Goal: Contribute content: Add original content to the website for others to see

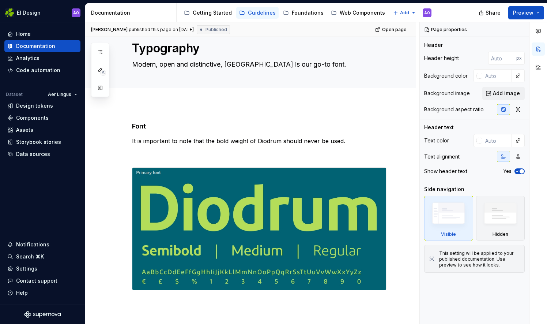
scroll to position [20, 0]
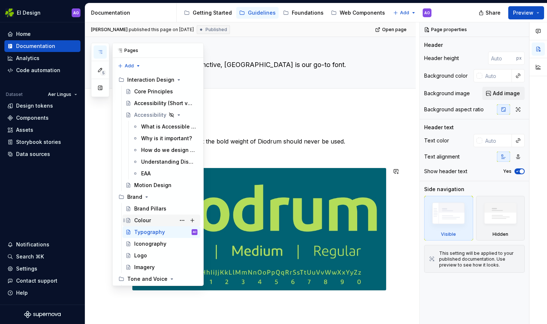
click at [153, 219] on div "Colour" at bounding box center [165, 220] width 63 height 10
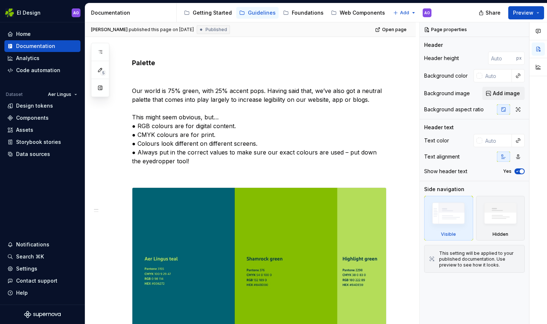
scroll to position [100, 0]
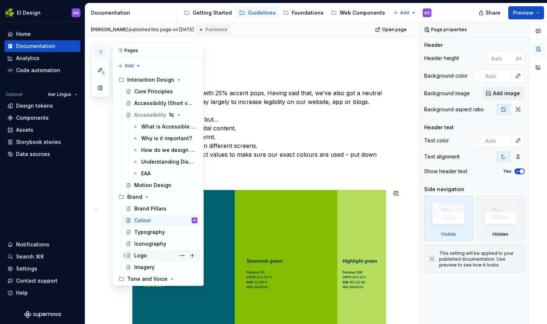
click at [144, 254] on div "Logo" at bounding box center [140, 255] width 13 height 7
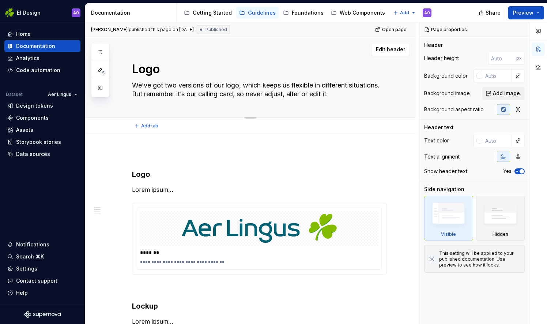
click at [181, 90] on textarea "We’ve got two versions of our logo, which keeps us flexible in different situat…" at bounding box center [258, 89] width 255 height 20
click at [370, 90] on textarea "We’ve got two versions of our logo, which keeps us flexible in different situat…" at bounding box center [258, 89] width 255 height 20
click at [387, 30] on span "Open page" at bounding box center [394, 30] width 25 height 6
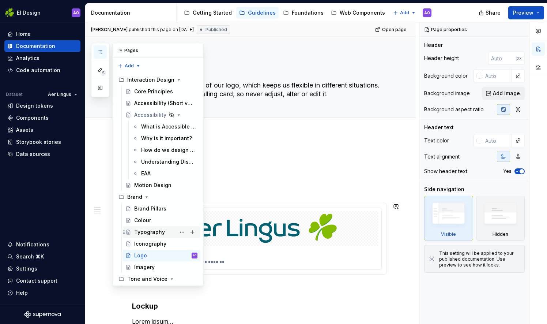
click at [164, 232] on div "Typography" at bounding box center [165, 232] width 63 height 10
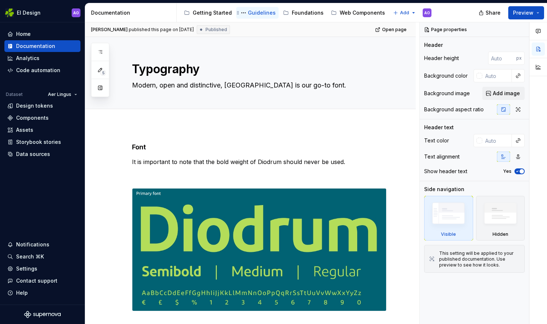
click at [250, 9] on div "Guidelines" at bounding box center [262, 12] width 28 height 7
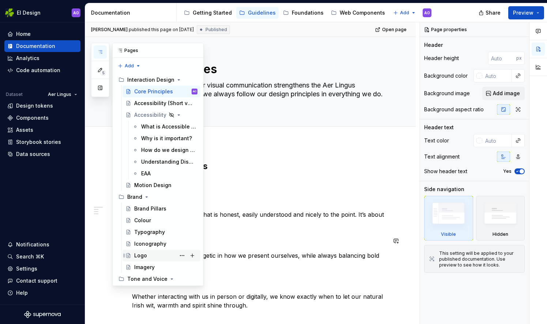
click at [156, 250] on div "Logo" at bounding box center [165, 255] width 63 height 10
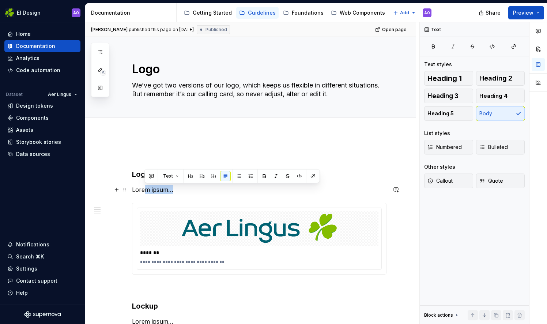
drag, startPoint x: 187, startPoint y: 189, endPoint x: 163, endPoint y: 185, distance: 24.1
click at [146, 188] on p "Lorem ipsum…" at bounding box center [259, 189] width 255 height 9
click at [196, 192] on p "Lorem ipsum…" at bounding box center [259, 189] width 255 height 9
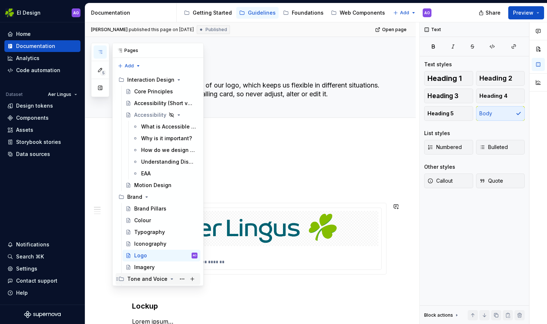
click at [169, 279] on icon "Page tree" at bounding box center [172, 279] width 6 height 6
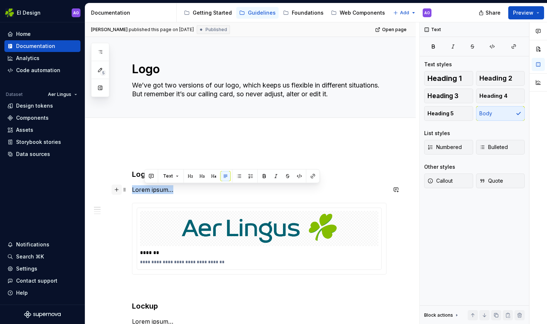
drag, startPoint x: 127, startPoint y: 187, endPoint x: 115, endPoint y: 191, distance: 12.4
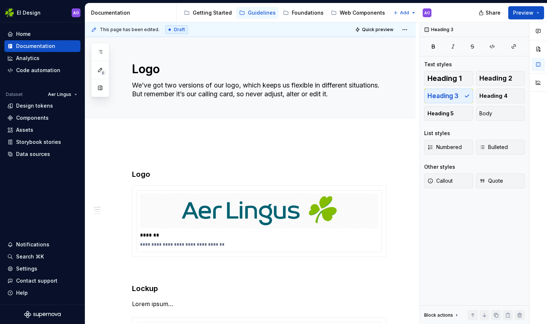
type textarea "*"
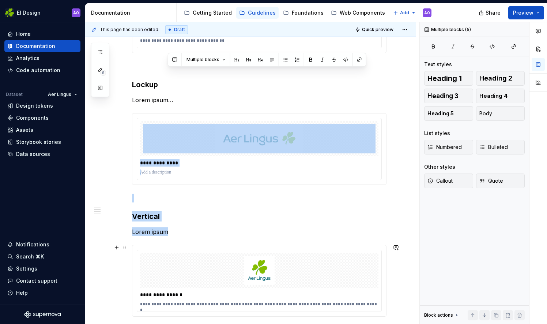
scroll to position [236, 0]
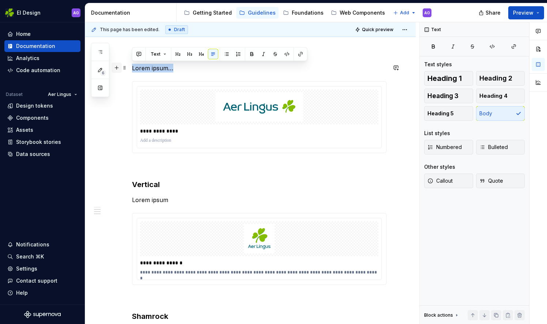
drag, startPoint x: 171, startPoint y: 303, endPoint x: 116, endPoint y: 70, distance: 239.9
click at [132, 70] on div "**********" at bounding box center [259, 290] width 255 height 749
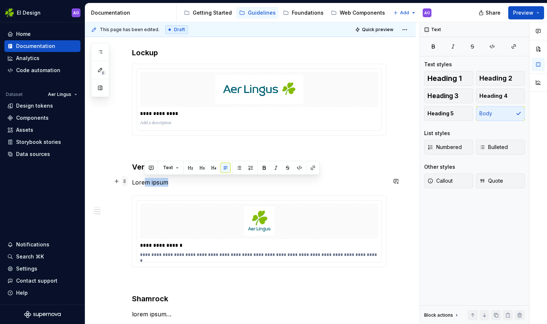
drag, startPoint x: 170, startPoint y: 183, endPoint x: 127, endPoint y: 179, distance: 42.6
click at [132, 179] on div "**********" at bounding box center [259, 282] width 255 height 732
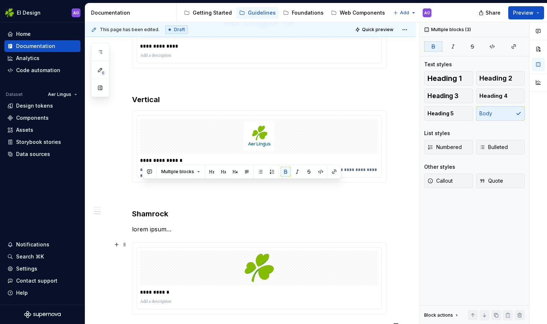
scroll to position [345, 0]
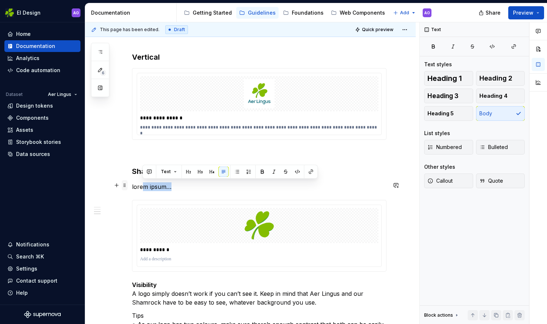
drag, startPoint x: 154, startPoint y: 293, endPoint x: 126, endPoint y: 183, distance: 113.9
click at [132, 183] on div "**********" at bounding box center [259, 163] width 255 height 714
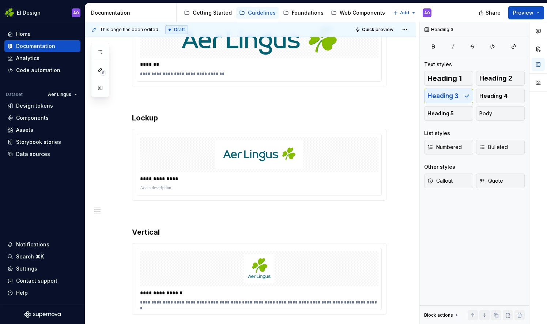
scroll to position [0, 0]
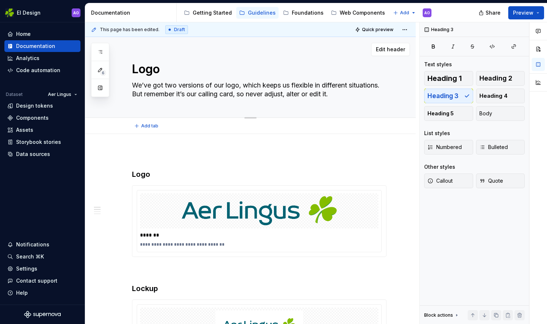
click at [176, 93] on textarea "We’ve got two versions of our logo, which keeps us flexible in different situat…" at bounding box center [258, 89] width 255 height 20
drag, startPoint x: 166, startPoint y: 93, endPoint x: 381, endPoint y: 94, distance: 214.1
click at [381, 94] on textarea "We’ve got two versions of our logo, which keeps us flexible in different situat…" at bounding box center [258, 89] width 255 height 20
click at [228, 91] on textarea "We’ve got two versions of our logo, which keeps us flexible in different situat…" at bounding box center [258, 89] width 255 height 20
drag, startPoint x: 166, startPoint y: 93, endPoint x: 366, endPoint y: 94, distance: 199.8
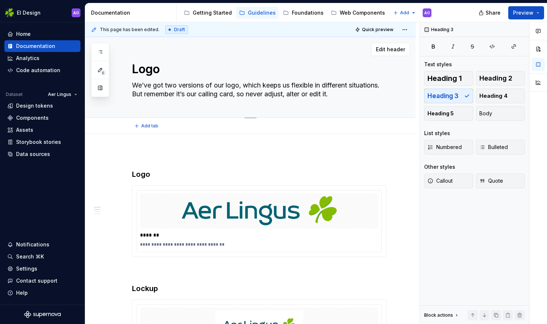
click at [366, 94] on textarea "We’ve got two versions of our logo, which keeps us flexible in different situat…" at bounding box center [258, 89] width 255 height 20
paste textarea "Remember, this is our signature — it should never be changed, altered, or edited"
type textarea "*"
type textarea "We’ve got two versions of our logo, which keeps us flexible in different situat…"
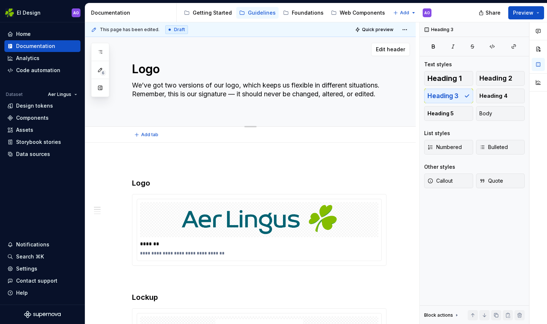
click at [273, 93] on textarea "We’ve got two versions of our logo, which keeps us flexible in different situat…" at bounding box center [258, 93] width 255 height 29
type textarea "*"
type textarea "We’ve got two versions of our logo, which keeps us flexible in different situat…"
type textarea "*"
type textarea "We’ve got two versions of our logo, which keeps us flexible in different situat…"
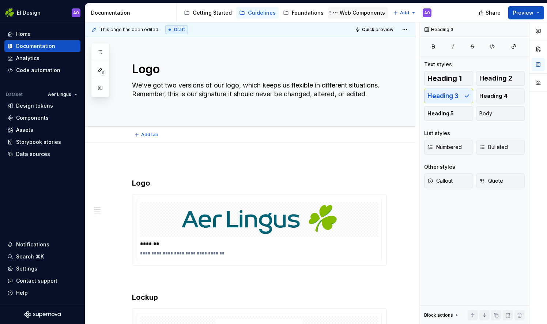
type textarea "*"
type textarea "We’ve got two versions of our logo, which keeps us flexible in different situat…"
click at [179, 106] on textarea "We’ve got two versions of our logo, which keeps us flexible in different situat…" at bounding box center [258, 93] width 255 height 29
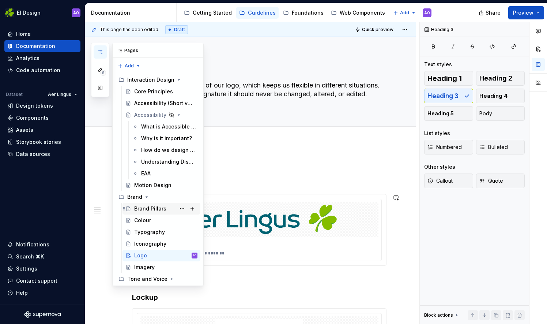
click at [153, 211] on div "Brand Pillars" at bounding box center [150, 208] width 32 height 7
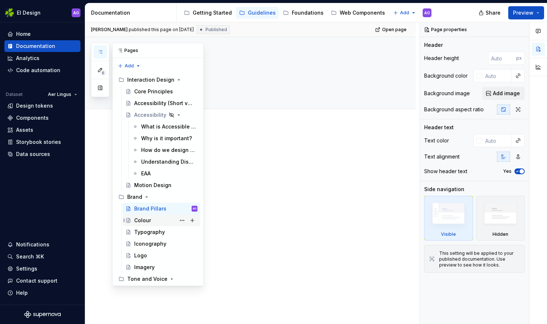
click at [155, 220] on div "Colour" at bounding box center [165, 220] width 63 height 10
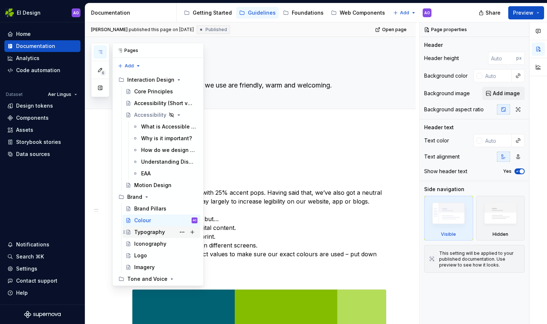
click at [154, 230] on div "Typography" at bounding box center [149, 231] width 31 height 7
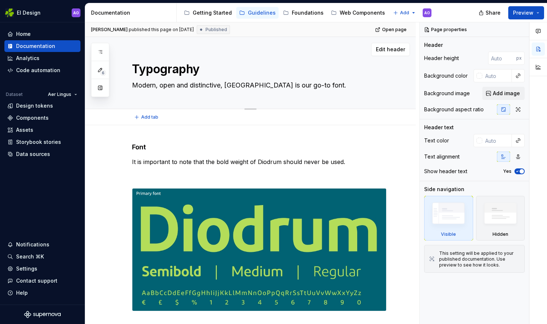
click at [240, 88] on textarea "Modern, open and distinctive, [GEOGRAPHIC_DATA] is our go-to font." at bounding box center [258, 85] width 255 height 12
drag, startPoint x: 227, startPoint y: 86, endPoint x: 304, endPoint y: 86, distance: 77.6
click at [304, 86] on textarea "Modern, open and distinctive, [GEOGRAPHIC_DATA] is our go-to font." at bounding box center [258, 85] width 255 height 12
click at [304, 85] on textarea "Modern, open and distinctive, [GEOGRAPHIC_DATA] is our go-to font." at bounding box center [258, 85] width 255 height 12
drag, startPoint x: 304, startPoint y: 85, endPoint x: 230, endPoint y: 89, distance: 74.4
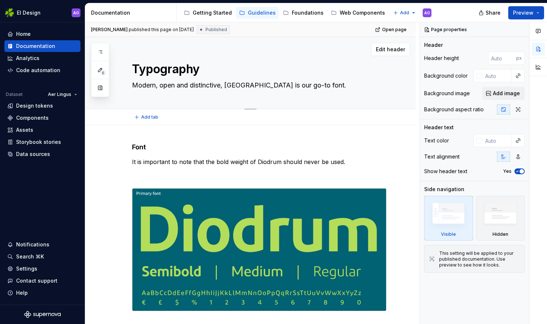
click at [230, 89] on textarea "Modern, open and distinctive, [GEOGRAPHIC_DATA] is our go-to font." at bounding box center [258, 85] width 255 height 12
paste textarea "the font chosen to represent our brand"
type textarea "*"
type textarea "Modern, open and distinctive, Diodrum is the font chosen to represent our brand."
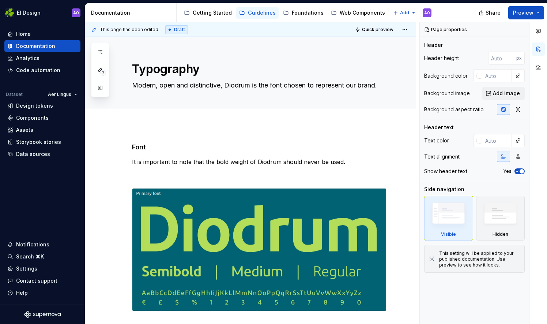
type textarea "*"
type textarea "Modern, open and distinctive, Diodrum is the font chosen to represent our brand."
click at [404, 14] on html "EI Design AO Home Documentation Analytics Code automation Dataset Aer Lingus De…" at bounding box center [273, 162] width 547 height 324
click at [403, 28] on div "New page" at bounding box center [425, 27] width 62 height 12
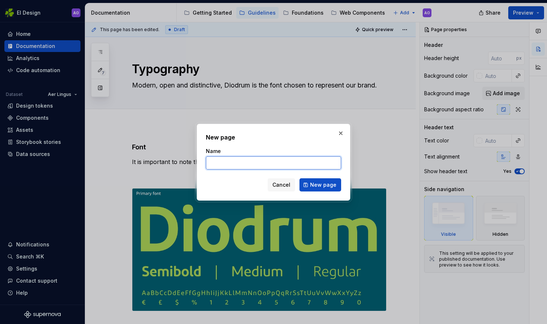
type textarea "*"
type input "Our Brand voice"
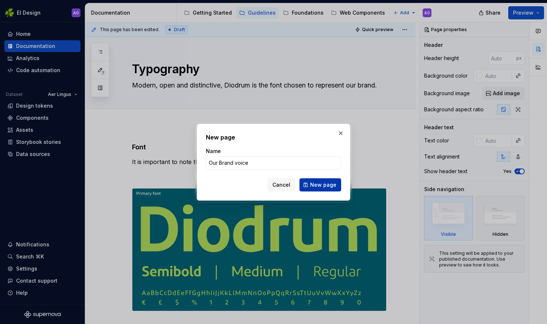
click at [318, 182] on span "New page" at bounding box center [323, 184] width 26 height 7
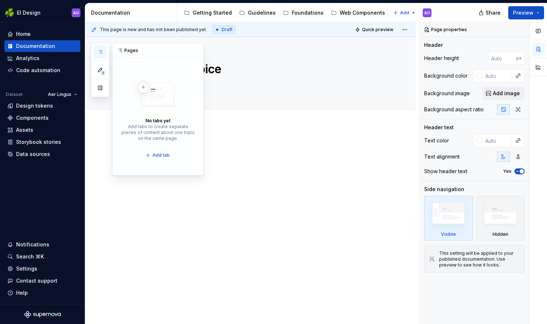
click at [103, 49] on button "button" at bounding box center [100, 51] width 13 height 13
click at [243, 14] on button "Page tree" at bounding box center [243, 12] width 9 height 9
click at [259, 14] on html "EI Design AO Home Documentation Analytics Code automation Dataset Aer Lingus De…" at bounding box center [273, 162] width 547 height 324
click at [259, 14] on div "Guidelines" at bounding box center [262, 12] width 28 height 7
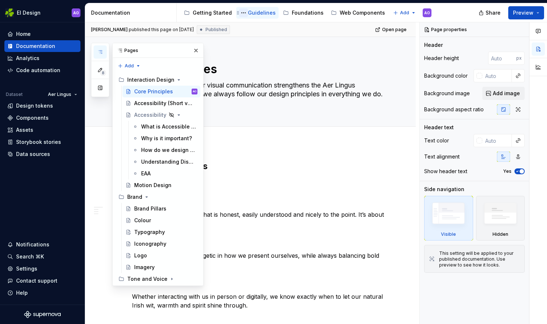
click at [241, 11] on button "Page tree" at bounding box center [243, 12] width 9 height 9
drag, startPoint x: 202, startPoint y: 230, endPoint x: 199, endPoint y: 192, distance: 37.8
click at [199, 192] on div "8 Pages Add Accessibility guide for tree Page tree. Navigate the tree with the …" at bounding box center [147, 164] width 113 height 243
click at [242, 13] on button "Page tree" at bounding box center [243, 12] width 9 height 9
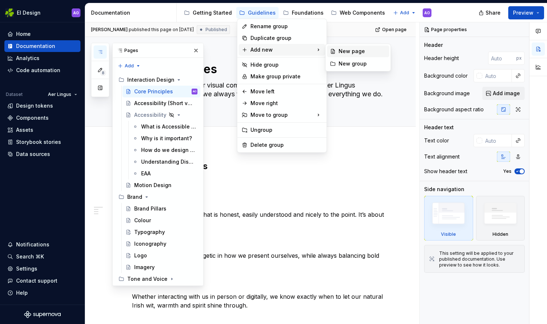
click at [350, 50] on div "New page" at bounding box center [363, 51] width 48 height 7
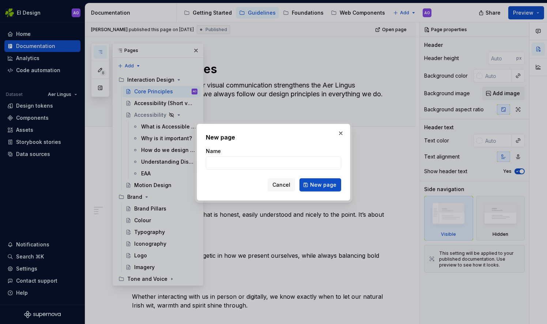
type textarea "*"
type input "Our Brand Voice"
click at [314, 186] on span "New page" at bounding box center [323, 184] width 26 height 7
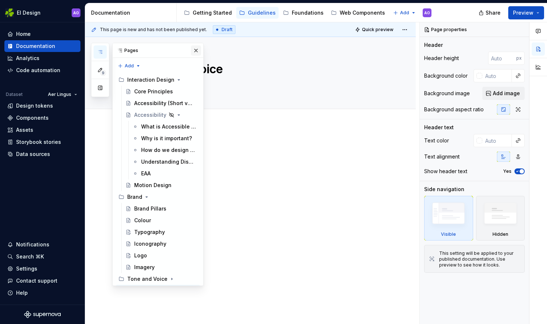
click at [192, 51] on button "button" at bounding box center [196, 50] width 10 height 10
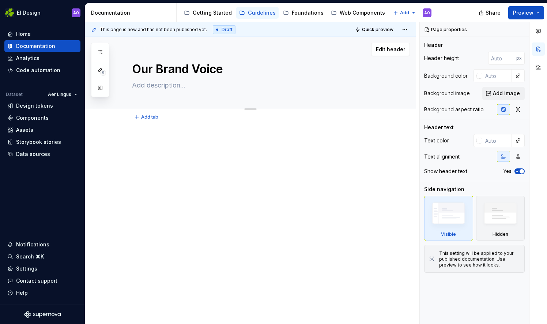
click at [177, 82] on textarea at bounding box center [258, 85] width 255 height 12
paste textarea "Our voice is our personality. It’s how we express ourselves and helps to shape …"
type textarea "*"
type textarea "Our voice is our personality. It’s how we express ourselves and helps to shape …"
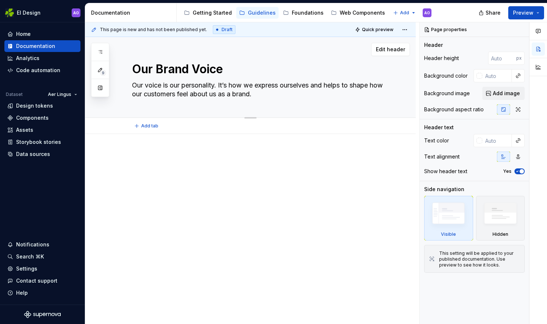
click at [297, 91] on textarea "Our voice is our personality. It’s how we express ourselves and helps to shape …" at bounding box center [258, 89] width 255 height 20
type textarea "*"
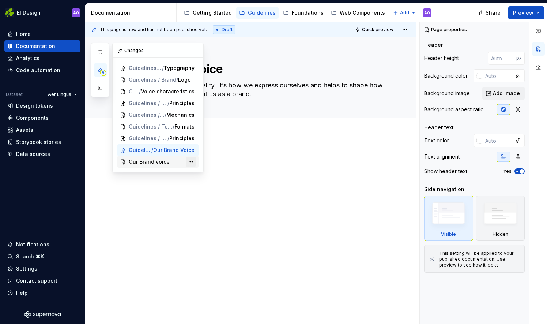
type textarea "Our voice is our personality. It’s how we express ourselves and helps to shape …"
click at [201, 188] on div "Delete page" at bounding box center [223, 190] width 48 height 7
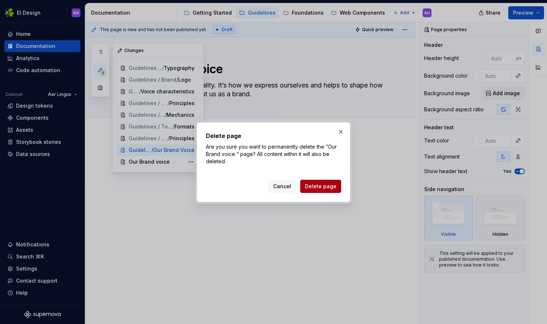
click at [316, 185] on span "Delete page" at bounding box center [320, 186] width 31 height 7
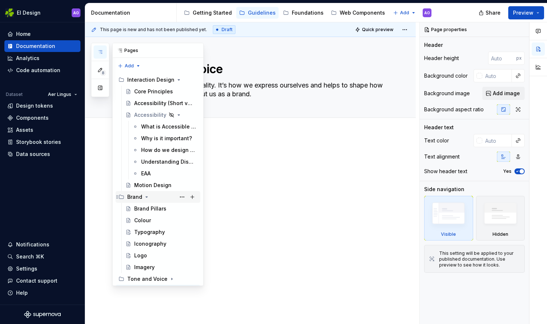
click at [147, 197] on icon "Page tree" at bounding box center [147, 197] width 6 height 6
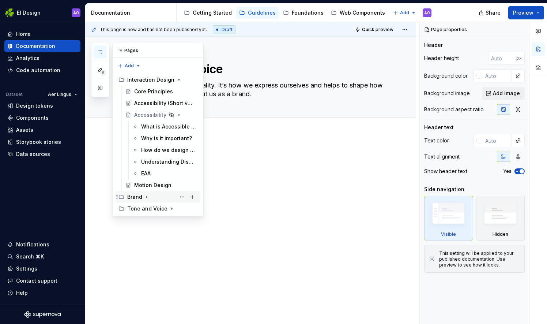
click at [144, 195] on icon "Page tree" at bounding box center [147, 197] width 6 height 6
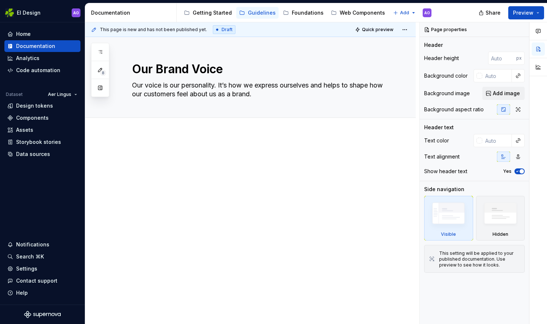
click at [154, 155] on p at bounding box center [259, 155] width 255 height 9
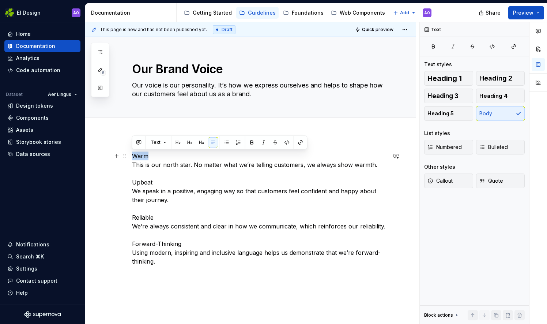
drag, startPoint x: 132, startPoint y: 155, endPoint x: 177, endPoint y: 155, distance: 45.0
click at [177, 155] on p "Warm This is our north star. No matter what we’re telling customers, we always …" at bounding box center [259, 208] width 255 height 114
click at [456, 113] on button "Heading 5" at bounding box center [448, 113] width 49 height 15
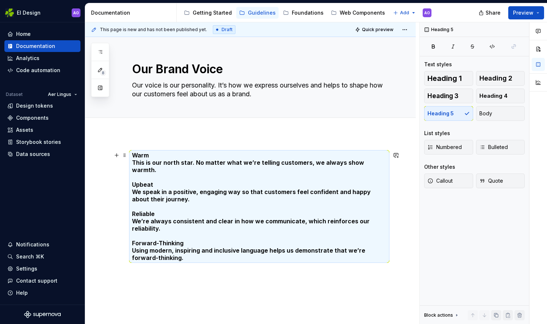
click at [261, 160] on h5 "Warm This is our north star. No matter what we’re telling customers, we always …" at bounding box center [259, 206] width 255 height 110
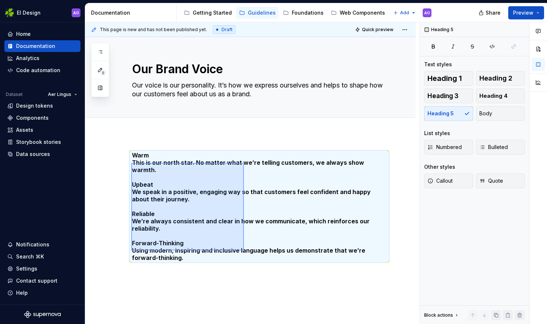
drag, startPoint x: 131, startPoint y: 163, endPoint x: 244, endPoint y: 250, distance: 142.7
click at [244, 250] on div "This page is new and has not been published yet. Draft Quick preview Our Brand …" at bounding box center [252, 173] width 334 height 302
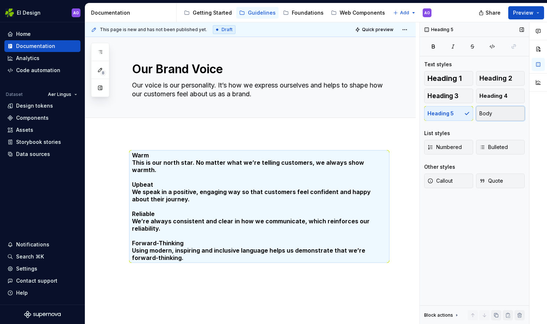
click at [491, 114] on span "Body" at bounding box center [486, 113] width 13 height 7
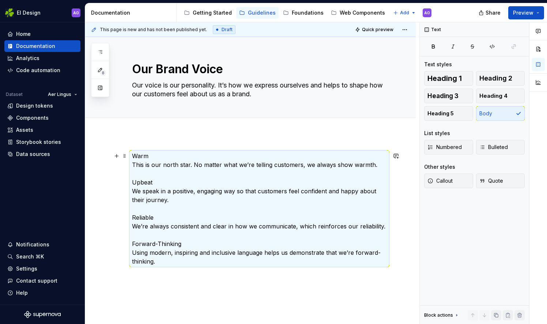
click at [143, 156] on p "Warm This is our north star. No matter what we’re telling customers, we always …" at bounding box center [259, 208] width 255 height 114
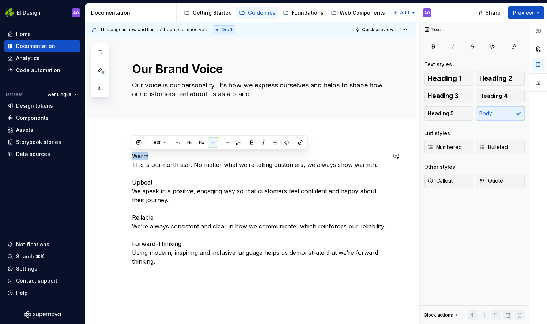
drag, startPoint x: 161, startPoint y: 154, endPoint x: 105, endPoint y: 141, distance: 57.7
click at [105, 141] on div "Warm This is our north star. No matter what we’re telling customers, we always …" at bounding box center [250, 253] width 331 height 238
click at [451, 113] on span "Heading 5" at bounding box center [441, 113] width 26 height 7
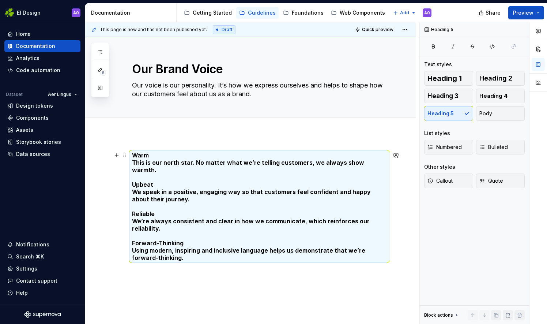
click at [223, 175] on h5 "Warm This is our north star. No matter what we’re telling customers, we always …" at bounding box center [259, 206] width 255 height 110
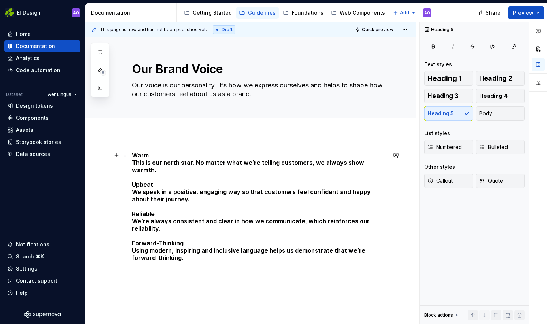
click at [216, 175] on h5 "Warm This is our north star. No matter what we’re telling customers, we always …" at bounding box center [259, 206] width 255 height 110
click at [176, 190] on h5 "Warm This is our north star. No matter what we’re telling customers, we always …" at bounding box center [259, 206] width 255 height 110
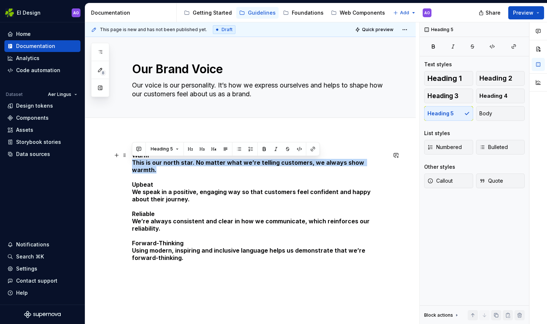
drag, startPoint x: 134, startPoint y: 163, endPoint x: 382, endPoint y: 161, distance: 248.5
click at [382, 161] on h5 "Warm This is our north star. No matter what we’re telling customers, we always …" at bounding box center [259, 206] width 255 height 110
click at [504, 113] on button "Body" at bounding box center [500, 113] width 49 height 15
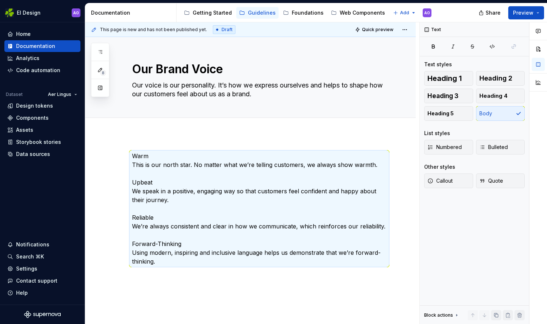
type textarea "*"
click at [170, 153] on p "Warm This is our north star. No matter what we’re telling customers, we always …" at bounding box center [259, 208] width 255 height 114
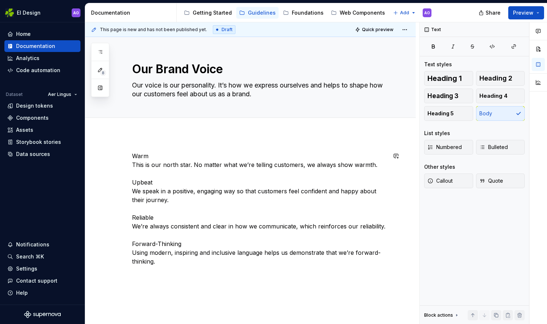
click at [164, 149] on div "Warm This is our north star. No matter what we’re telling customers, we always …" at bounding box center [250, 253] width 331 height 238
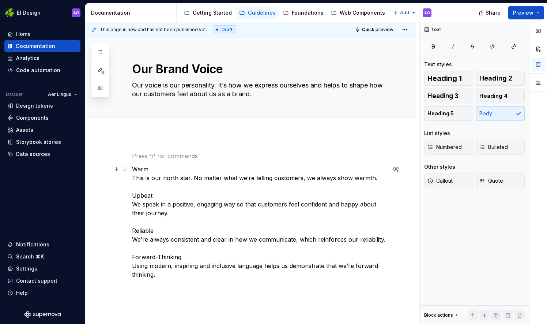
click at [151, 165] on p "Warm This is our north star. No matter what we’re telling customers, we always …" at bounding box center [259, 222] width 255 height 114
click at [132, 169] on p "Warm This is our north star. No matter what we’re telling customers, we always …" at bounding box center [259, 222] width 255 height 114
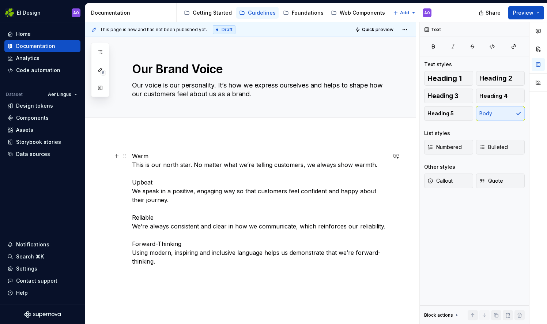
click at [150, 156] on p "Warm This is our north star. No matter what we’re telling customers, we always …" at bounding box center [259, 208] width 255 height 114
click at [452, 114] on span "Heading 5" at bounding box center [441, 113] width 26 height 7
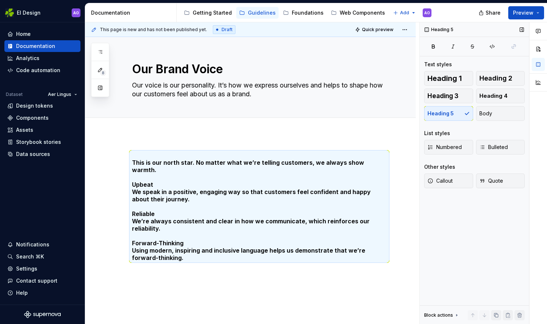
click at [452, 114] on div "Heading 1 Heading 2 Heading 3 Heading 4 Heading 5 Body" at bounding box center [474, 96] width 101 height 50
click at [217, 212] on h5 "This is our north star. No matter what we’re telling customers, we always show …" at bounding box center [259, 206] width 255 height 110
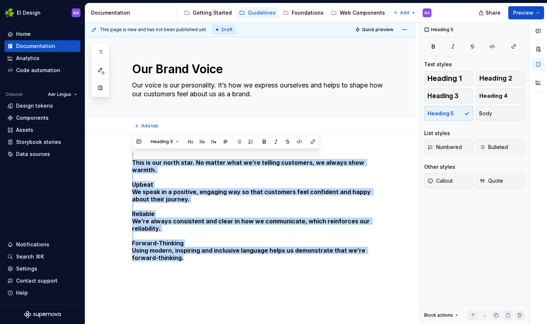
drag, startPoint x: 228, startPoint y: 249, endPoint x: 124, endPoint y: 117, distance: 168.2
click at [124, 117] on div "Our Brand Voice Our voice is our personality. It’s how we express ourselves and…" at bounding box center [250, 202] width 331 height 330
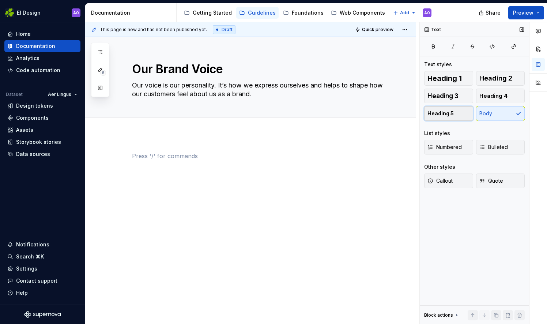
click at [441, 114] on span "Heading 5" at bounding box center [441, 113] width 26 height 7
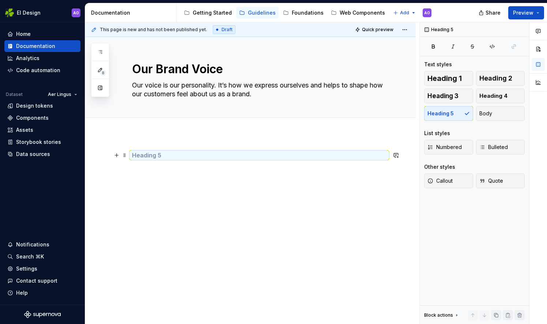
click at [187, 156] on h5 at bounding box center [259, 154] width 255 height 7
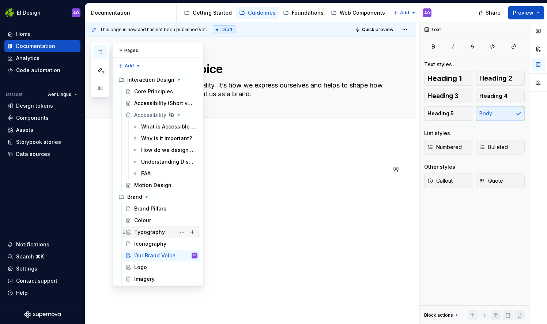
click at [155, 227] on div "Typography" at bounding box center [165, 232] width 63 height 10
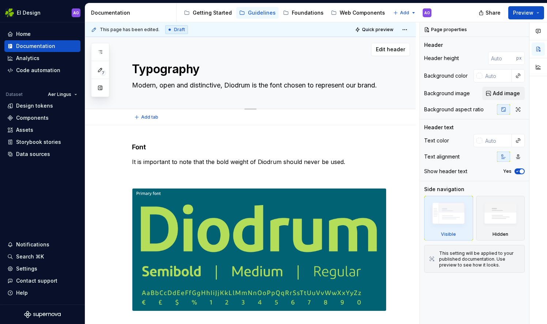
click at [288, 86] on textarea "Modern, open and distinctive, Diodrum is the font chosen to represent our brand." at bounding box center [258, 85] width 255 height 12
drag, startPoint x: 228, startPoint y: 86, endPoint x: 380, endPoint y: 85, distance: 152.6
click at [380, 85] on textarea "Modern, open and distinctive, Diodrum is the font chosen to represent our brand." at bounding box center [258, 85] width 255 height 12
paste textarea "that is used consistently across all brand communications"
type textarea "*"
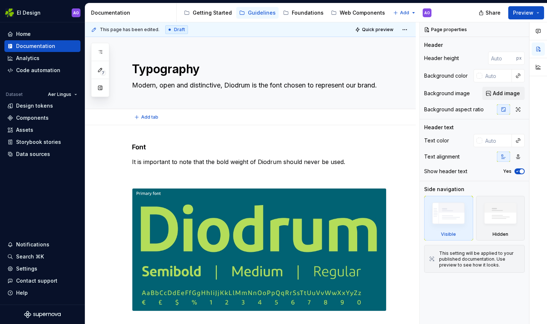
type textarea "Modern, open and distinctive, Diodrum is the font that is used consistently acr…"
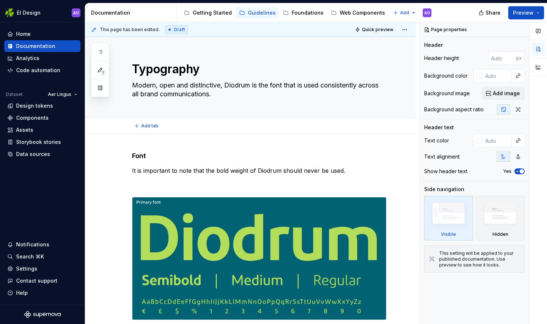
type textarea "*"
type textarea "Modern, open and distinctive, Diodrum is the font that is used consistently acr…"
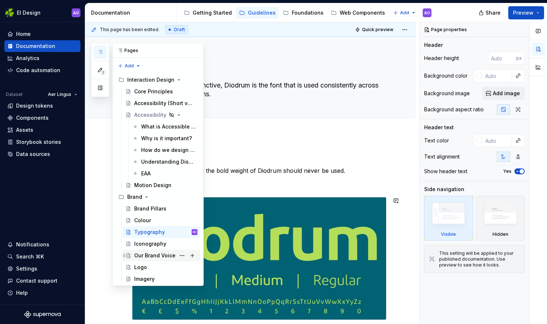
click at [145, 255] on div "Our Brand Voice" at bounding box center [154, 255] width 41 height 7
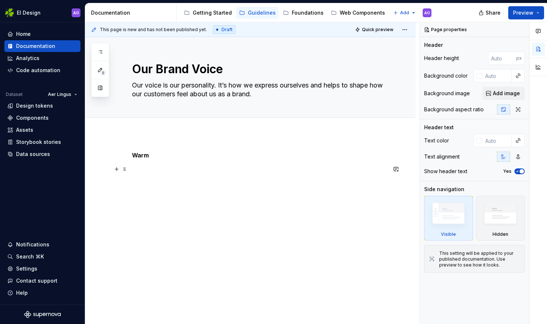
click at [170, 172] on p at bounding box center [259, 169] width 255 height 9
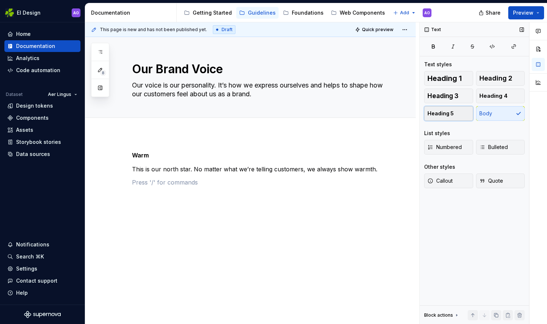
click at [447, 116] on span "Heading 5" at bounding box center [441, 113] width 26 height 7
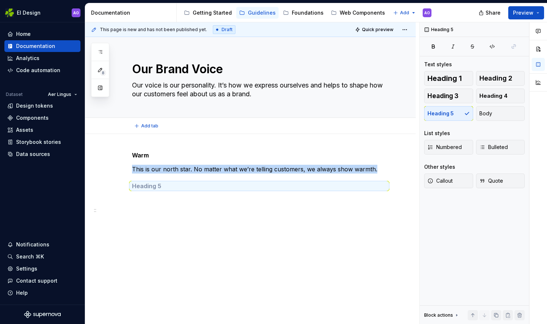
type textarea "*"
click at [162, 186] on h5 at bounding box center [259, 185] width 255 height 7
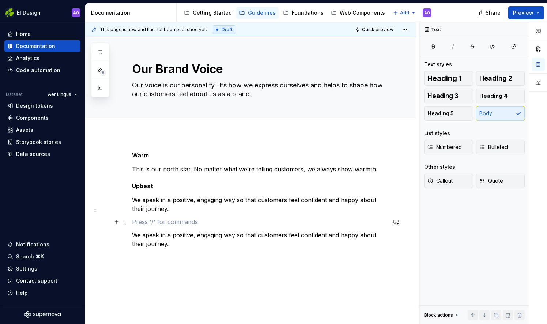
click at [140, 223] on p at bounding box center [259, 221] width 255 height 9
click at [450, 115] on span "Heading 5" at bounding box center [441, 113] width 26 height 7
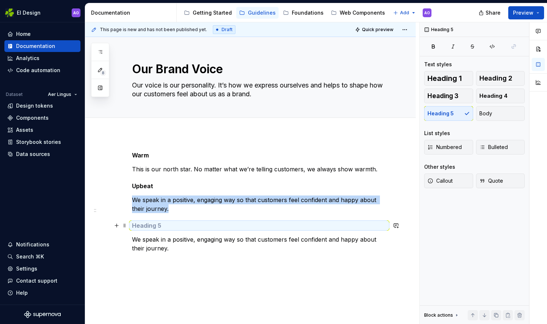
click at [193, 225] on h5 at bounding box center [259, 225] width 255 height 7
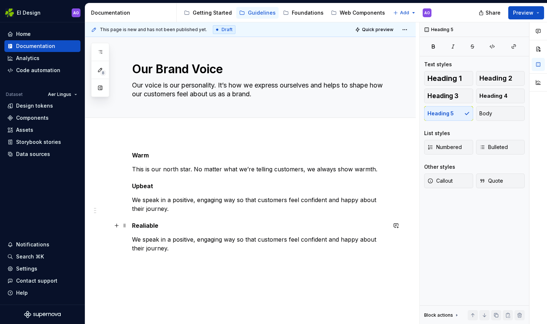
click at [141, 226] on h5 "Realiable" at bounding box center [259, 225] width 255 height 7
click at [185, 248] on p "We speak in a positive, engaging way so that customers feel confident and happy…" at bounding box center [259, 244] width 255 height 18
click at [443, 113] on span "Heading 5" at bounding box center [441, 113] width 26 height 7
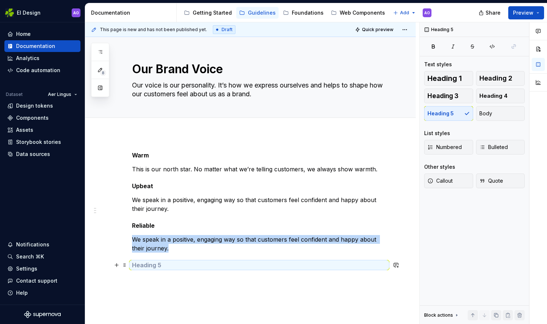
click at [165, 265] on h5 at bounding box center [259, 264] width 255 height 7
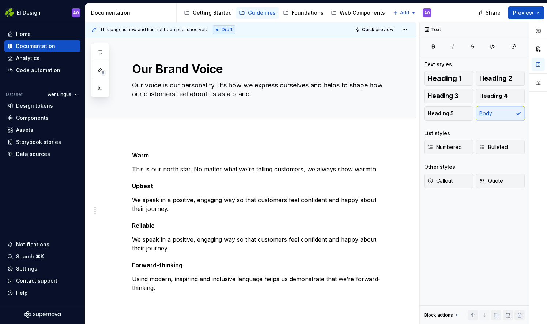
type textarea "*"
